Goal: Task Accomplishment & Management: Use online tool/utility

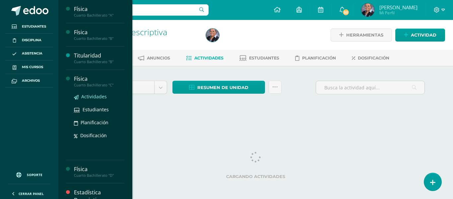
click at [92, 96] on span "Actividades" at bounding box center [94, 96] width 26 height 6
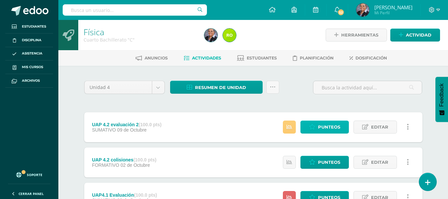
click at [323, 130] on span "Punteos" at bounding box center [329, 127] width 22 height 12
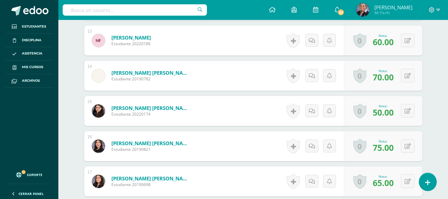
scroll to position [660, 0]
click at [410, 79] on button at bounding box center [408, 75] width 14 height 14
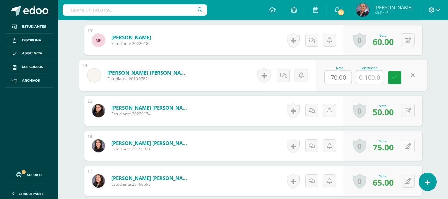
click at [408, 147] on button at bounding box center [408, 146] width 14 height 14
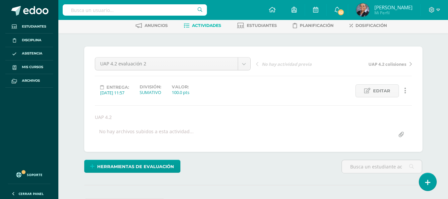
scroll to position [29, 0]
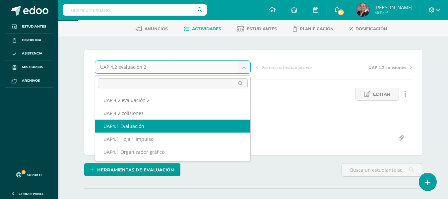
select select "/dashboard/teacher/grade-activity/227064/"
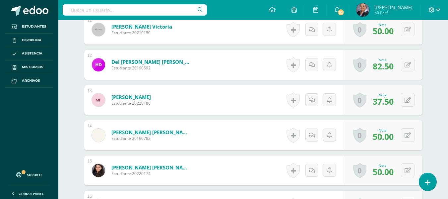
scroll to position [595, 0]
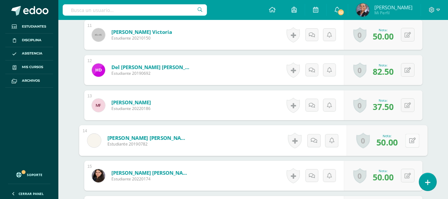
click at [407, 144] on button at bounding box center [412, 140] width 14 height 14
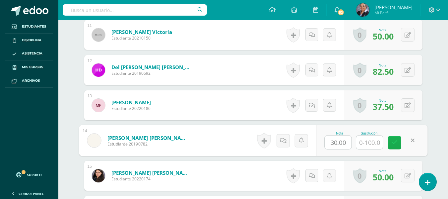
drag, startPoint x: 390, startPoint y: 138, endPoint x: 397, endPoint y: 144, distance: 9.3
click at [393, 141] on link at bounding box center [394, 142] width 13 height 13
click at [400, 148] on link at bounding box center [394, 142] width 13 height 13
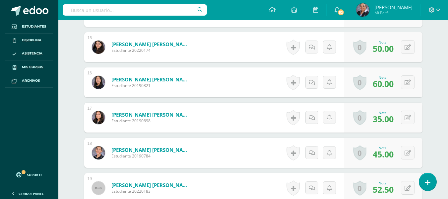
scroll to position [724, 0]
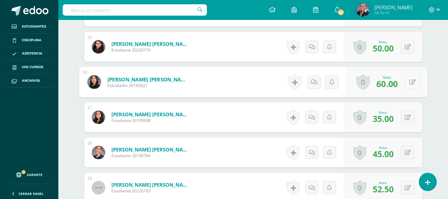
click at [409, 83] on icon at bounding box center [412, 82] width 7 height 6
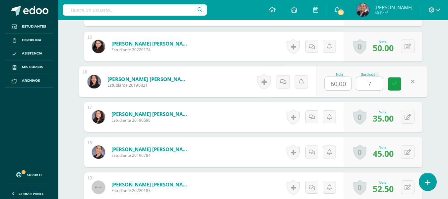
type input "70"
